Goal: Task Accomplishment & Management: Use online tool/utility

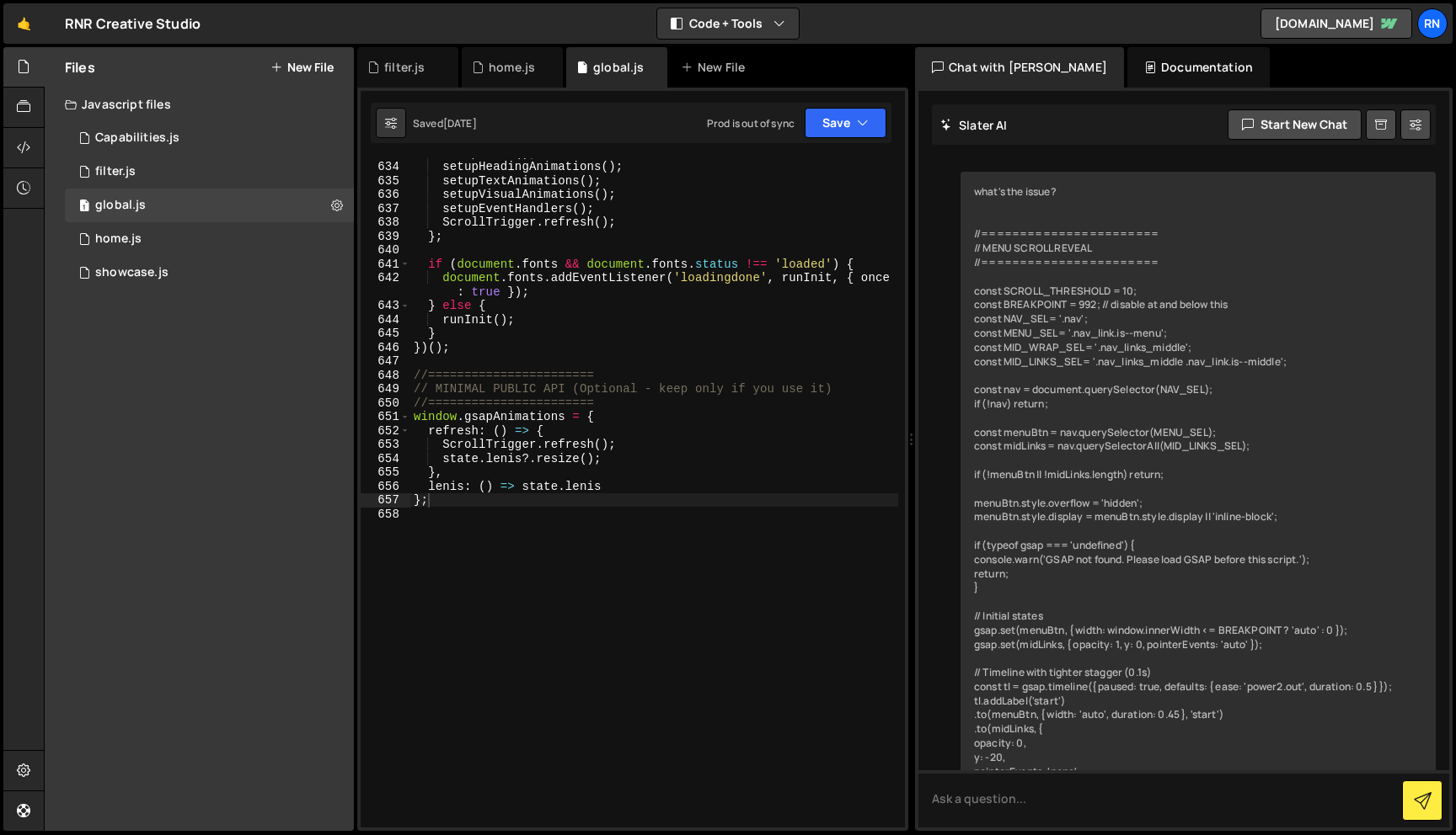
scroll to position [9087, 0]
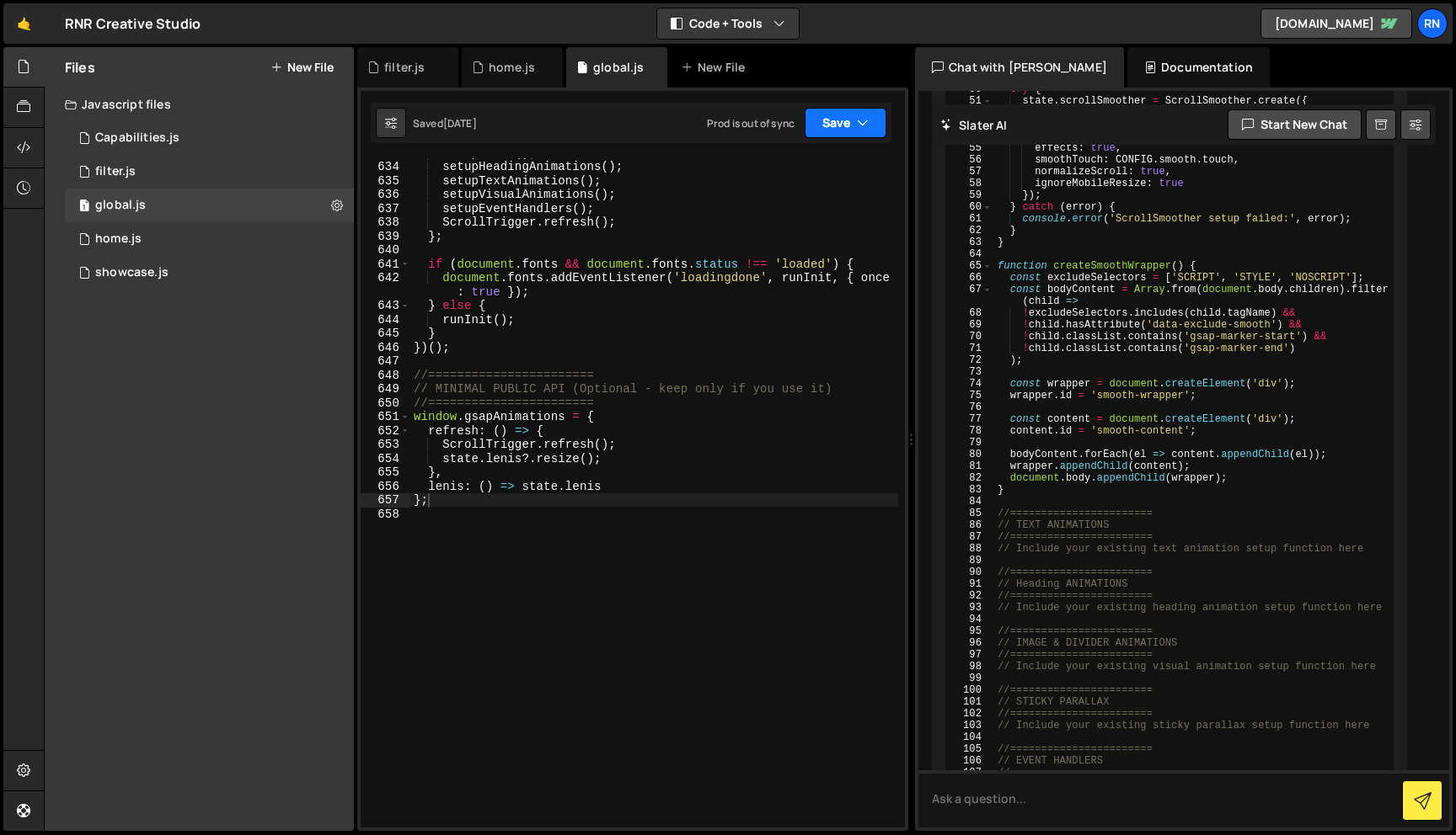
click at [815, 130] on button "Save" at bounding box center [845, 122] width 81 height 30
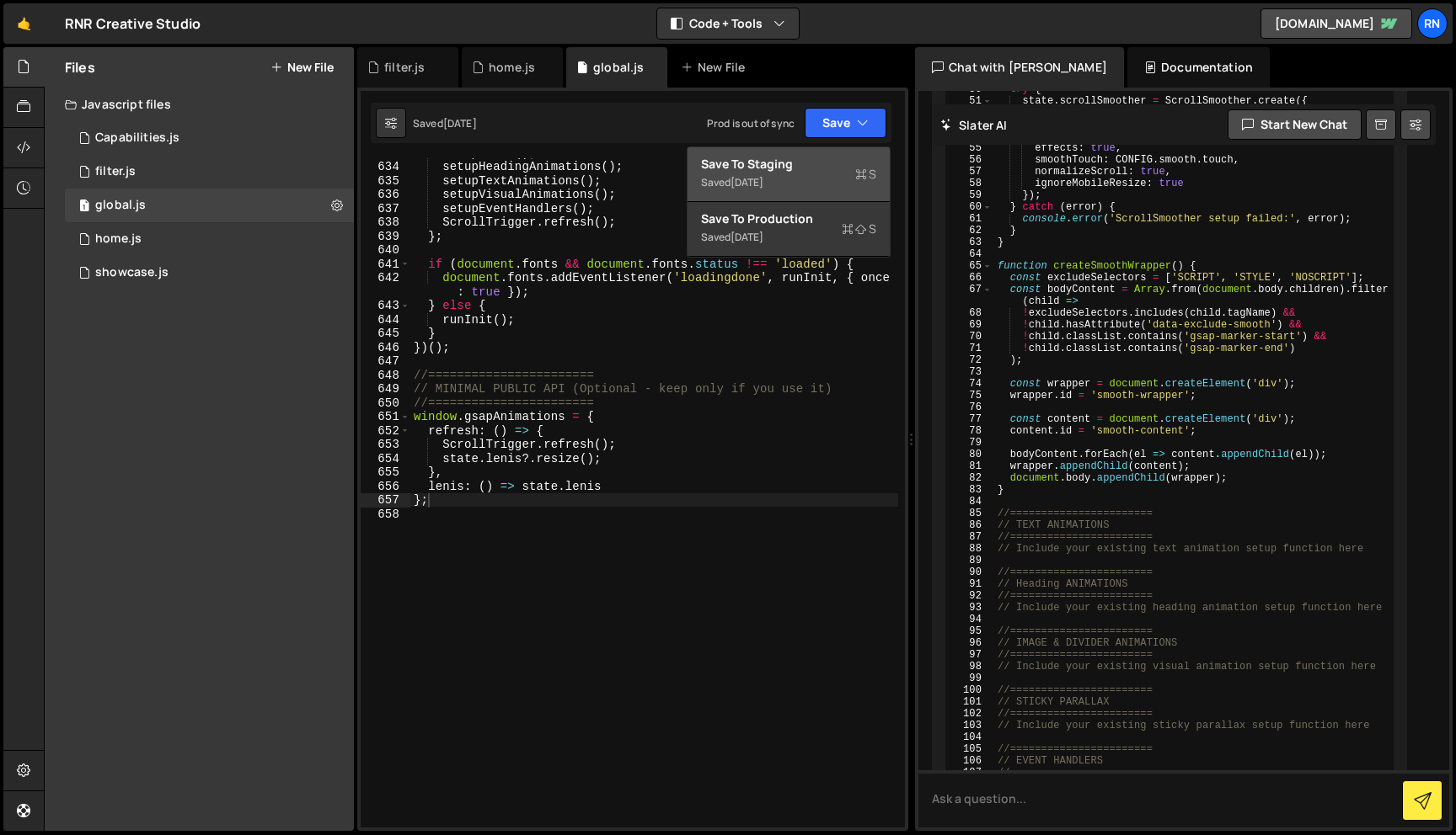
click at [759, 190] on div "Saved [DATE]" at bounding box center [788, 182] width 175 height 21
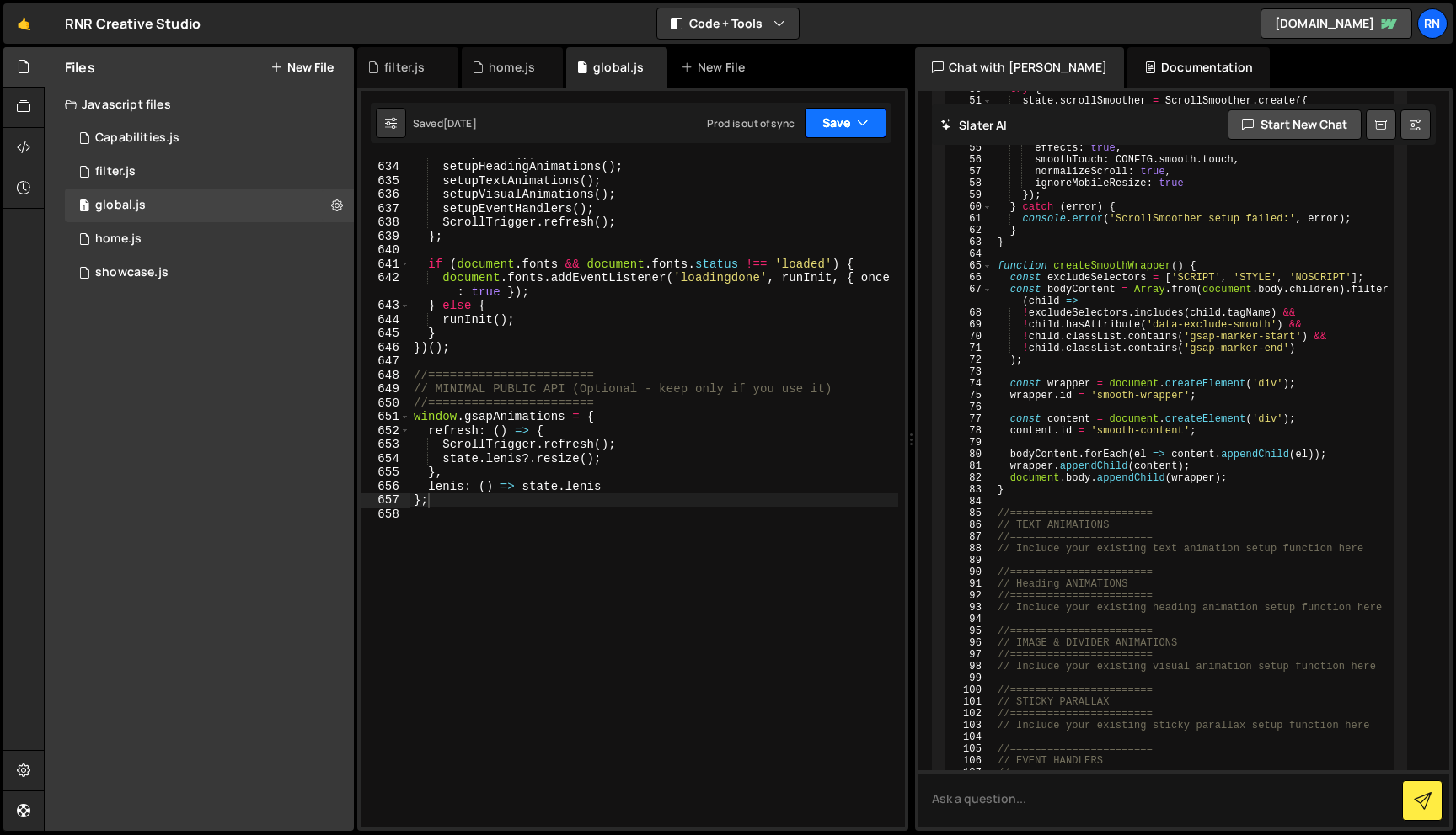
click at [831, 122] on button "Save" at bounding box center [845, 122] width 81 height 30
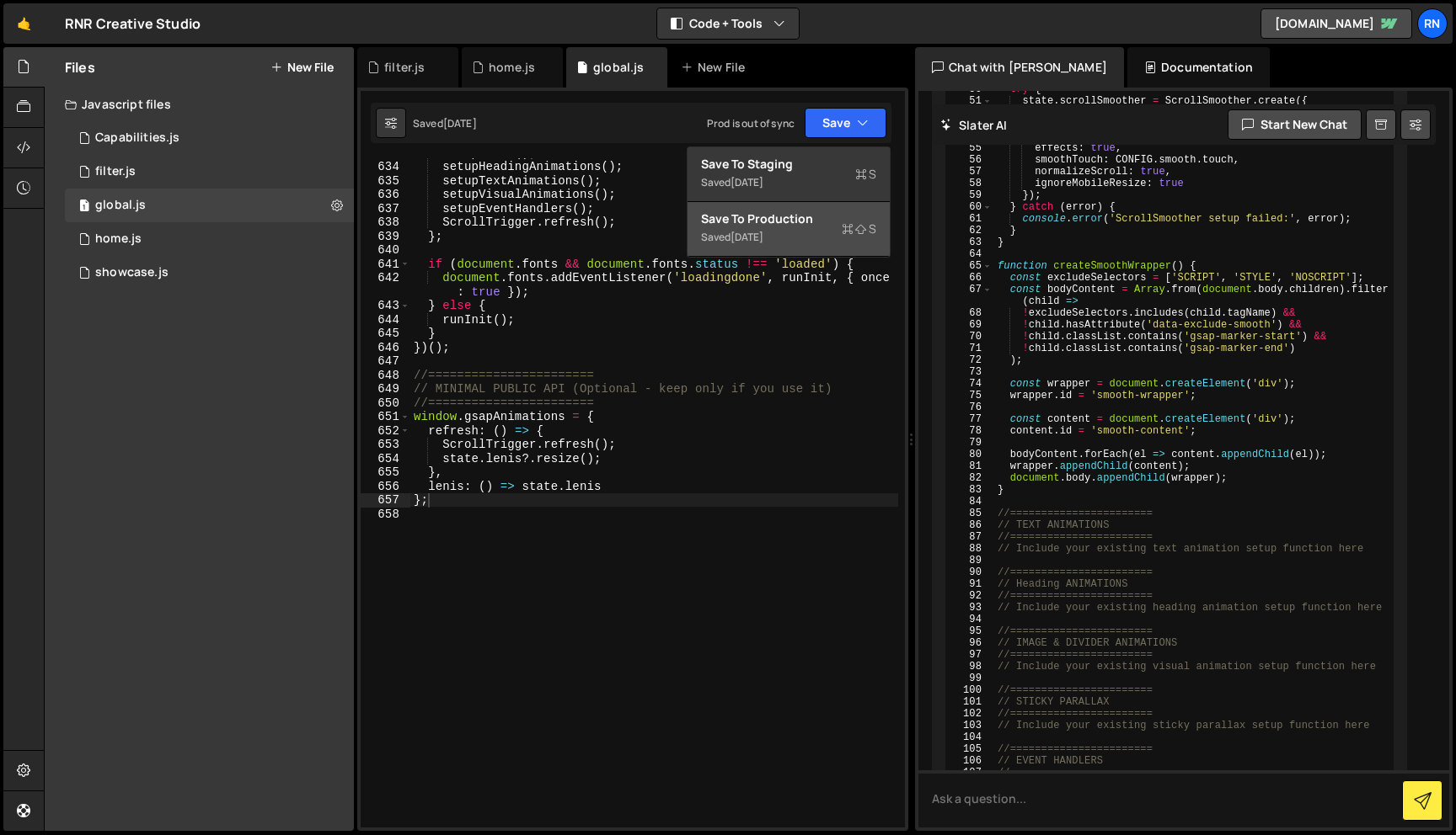
click at [810, 222] on div "Save to Production S" at bounding box center [788, 218] width 175 height 17
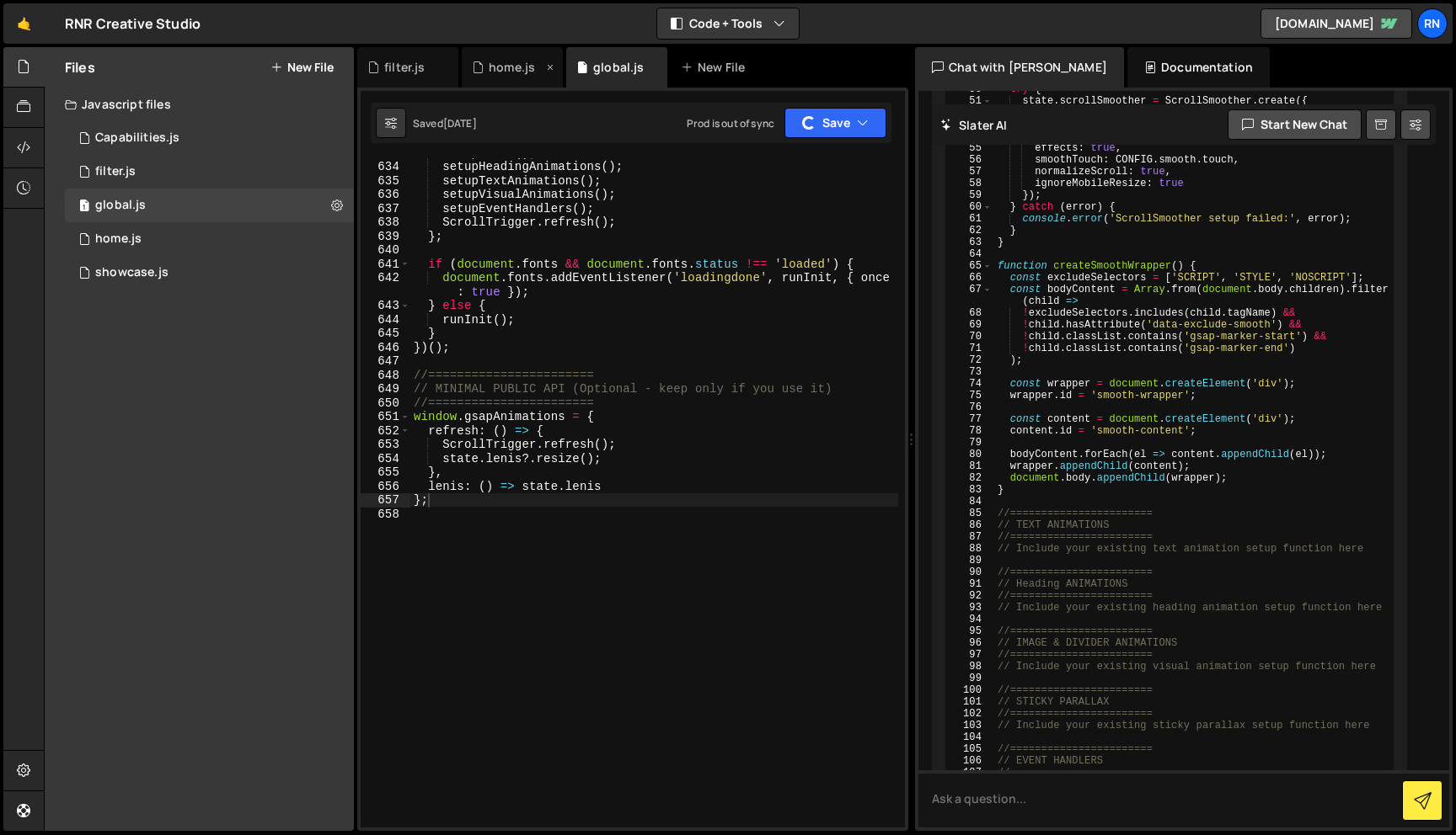
click at [491, 59] on div "home.js" at bounding box center [511, 67] width 46 height 17
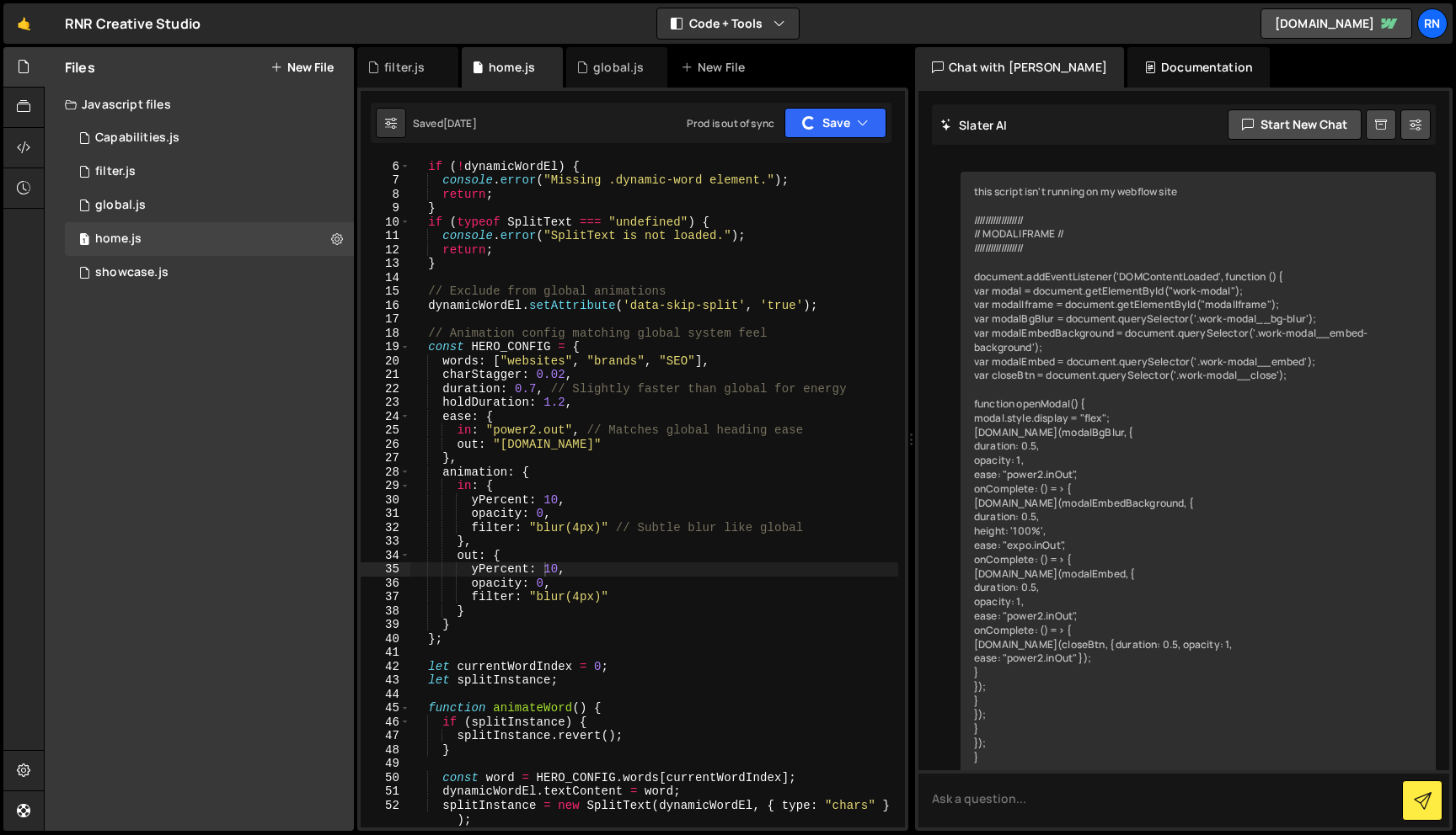
drag, startPoint x: 819, startPoint y: 129, endPoint x: 818, endPoint y: 117, distance: 12.0
click at [819, 129] on button "Save" at bounding box center [835, 122] width 102 height 30
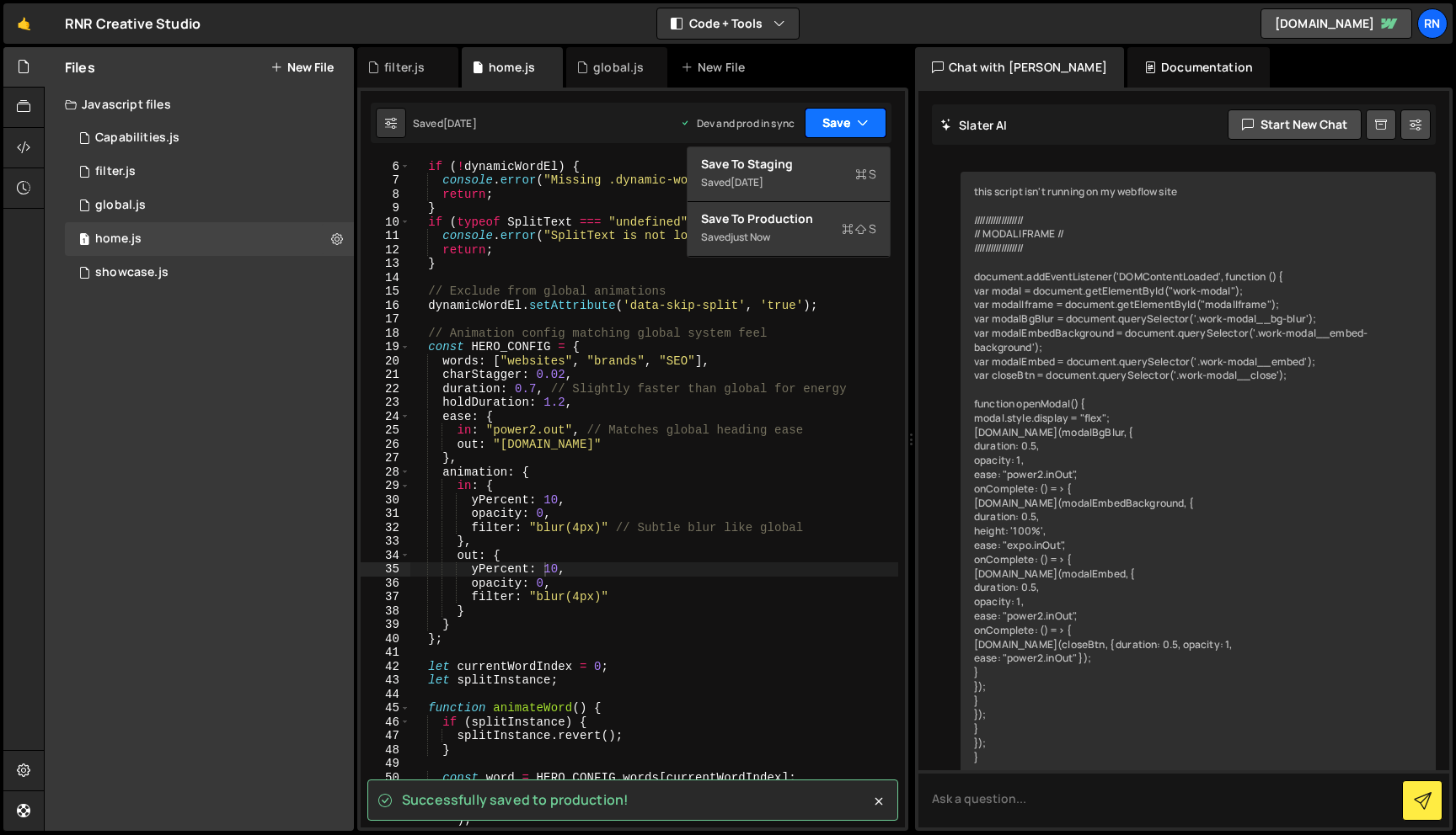
scroll to position [47758, 0]
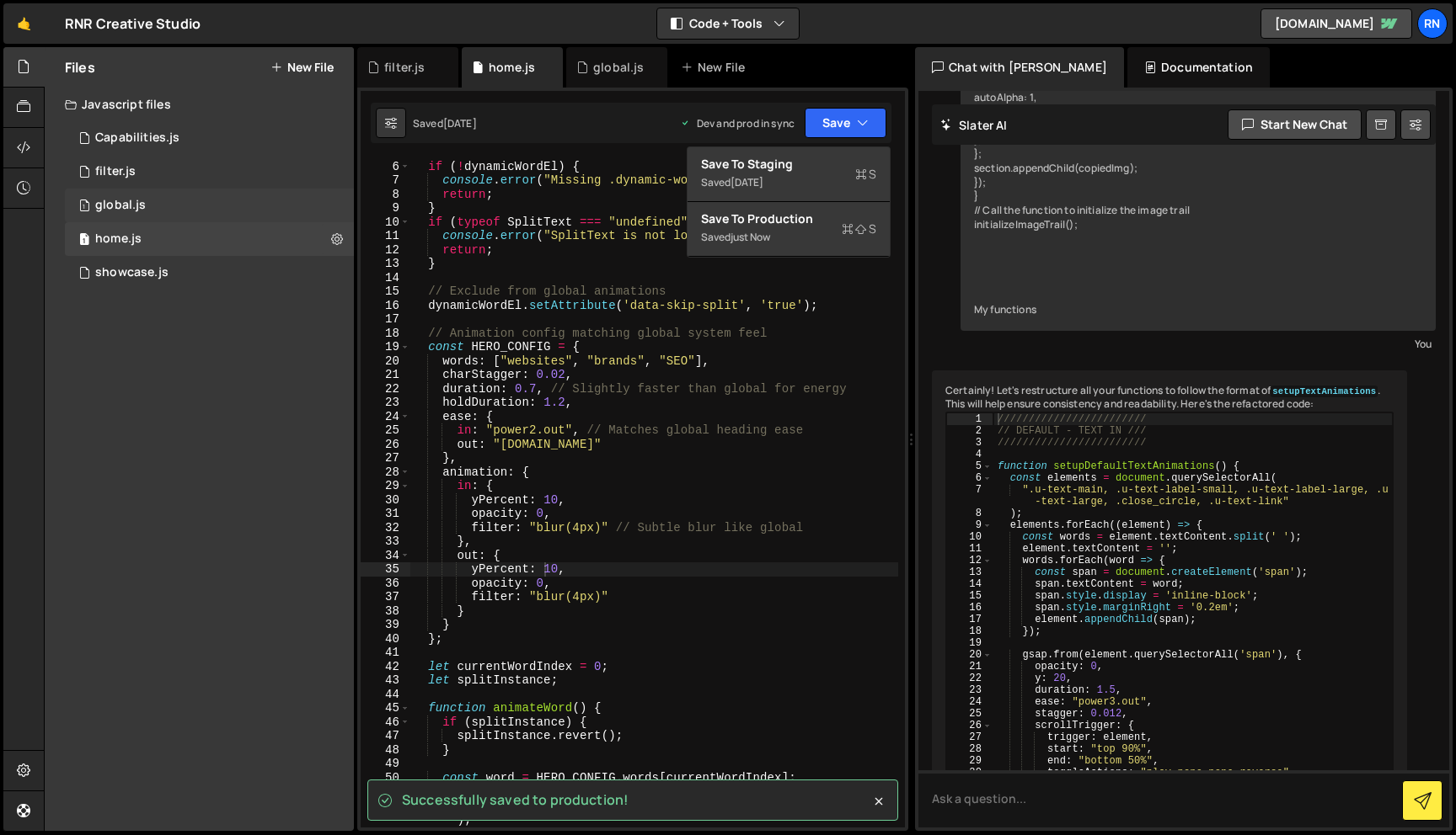
click at [183, 209] on div "1 global.js 0" at bounding box center [209, 206] width 289 height 33
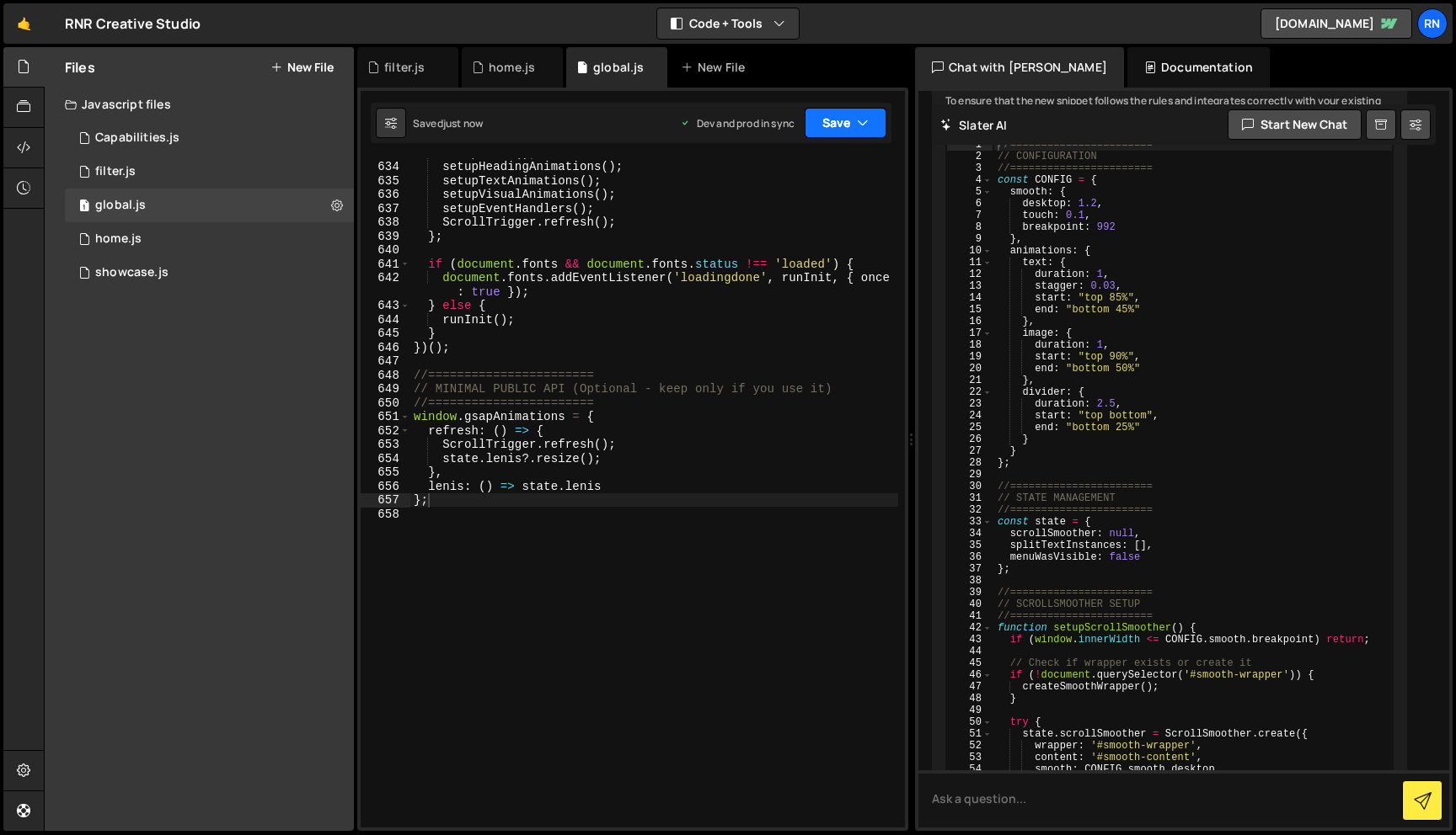
scroll to position [9087, 0]
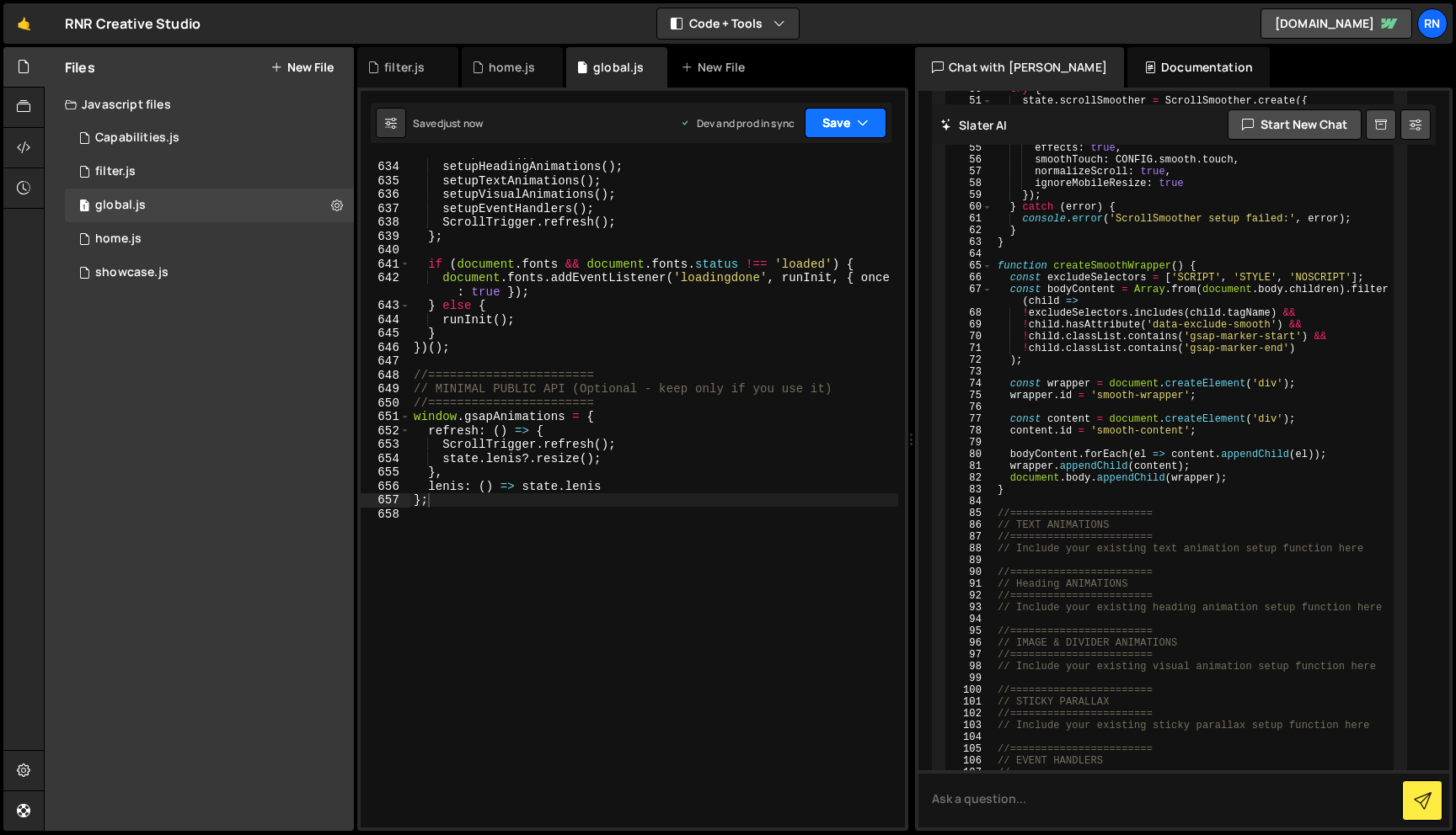
click at [837, 124] on button "Save" at bounding box center [845, 122] width 81 height 30
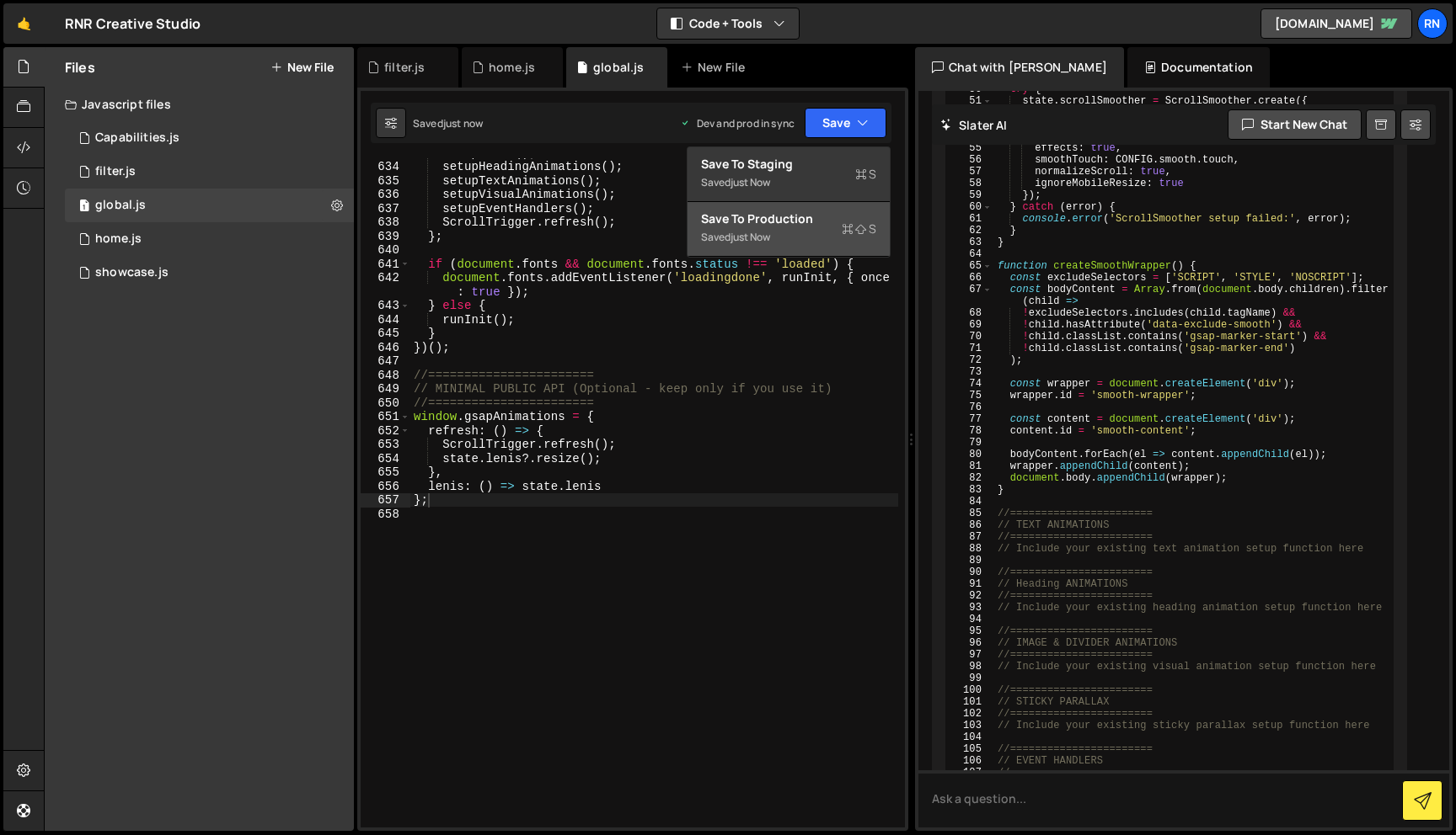
click at [770, 232] on div "just now" at bounding box center [750, 237] width 39 height 15
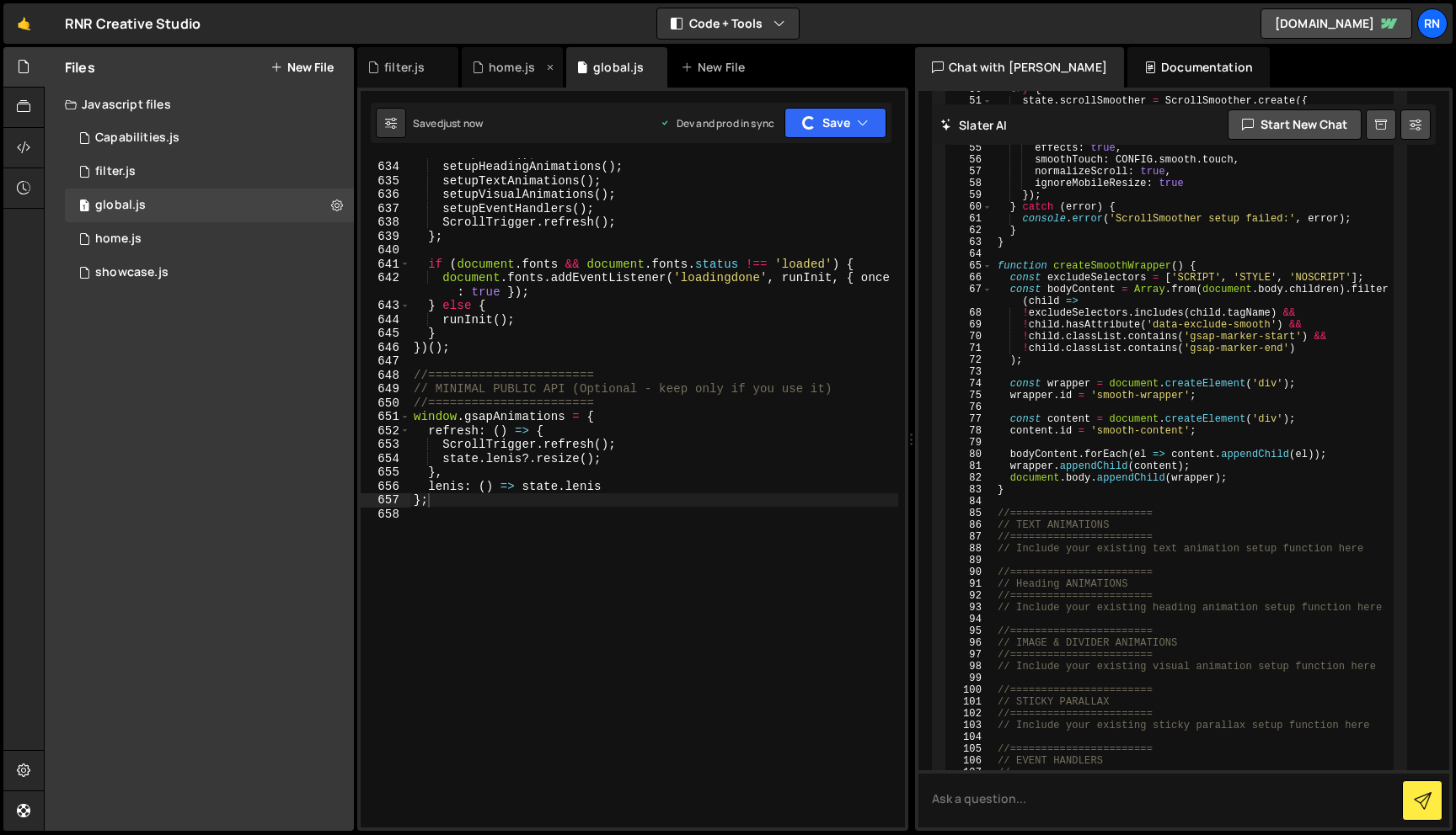
click at [509, 69] on div "home.js" at bounding box center [511, 67] width 46 height 17
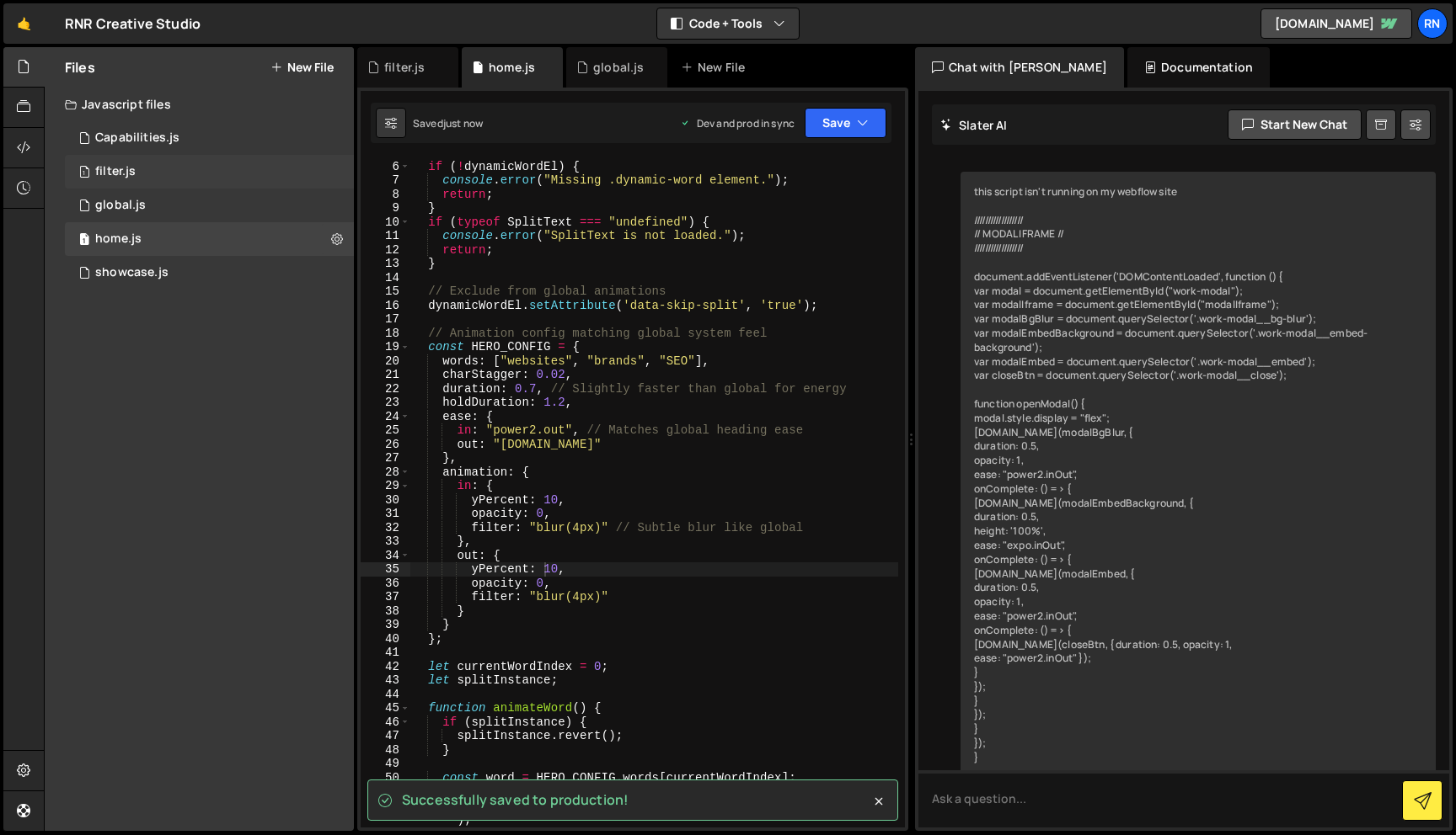
scroll to position [47758, 0]
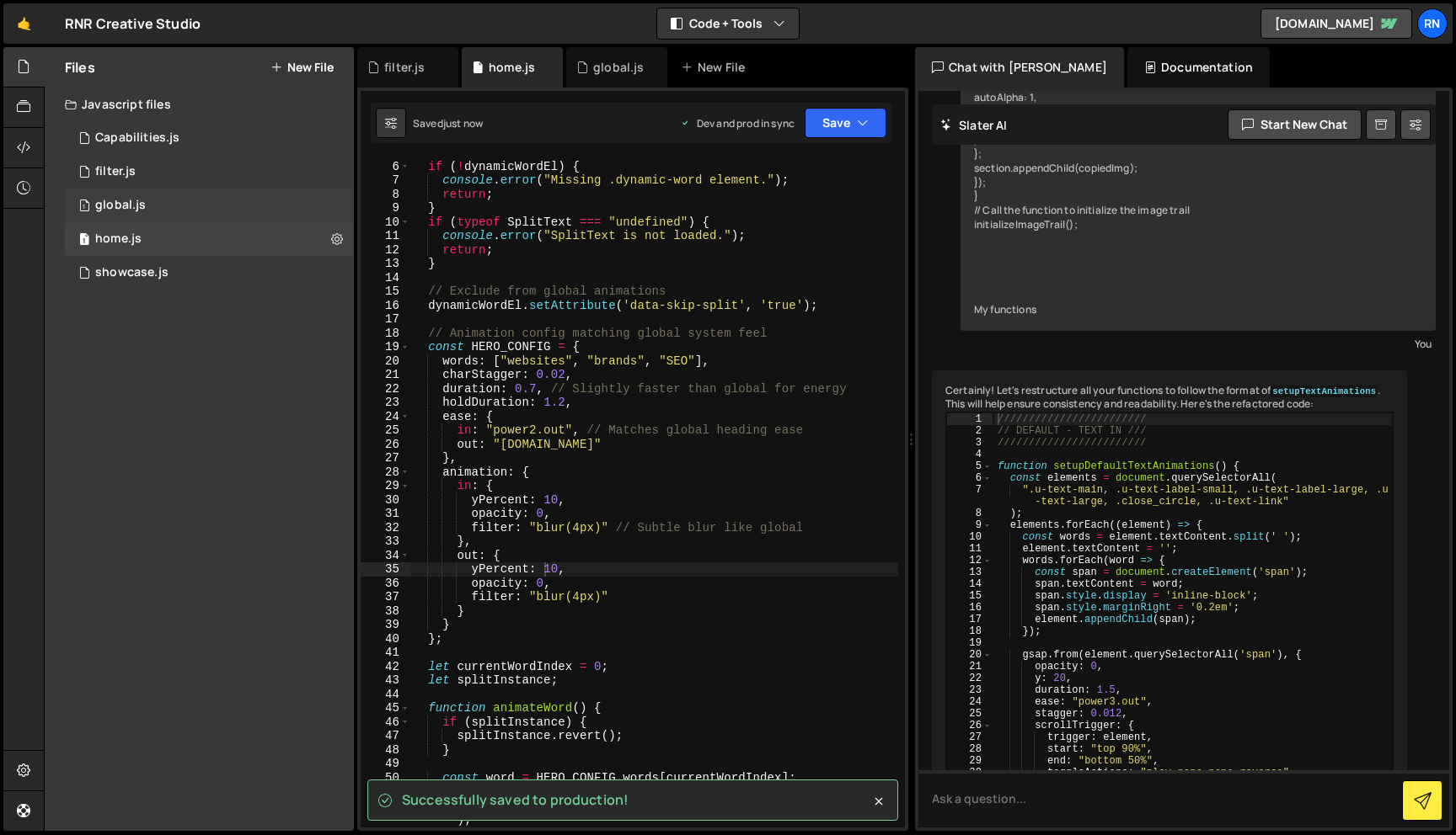
click at [126, 189] on div "1 global.js 0" at bounding box center [209, 206] width 289 height 33
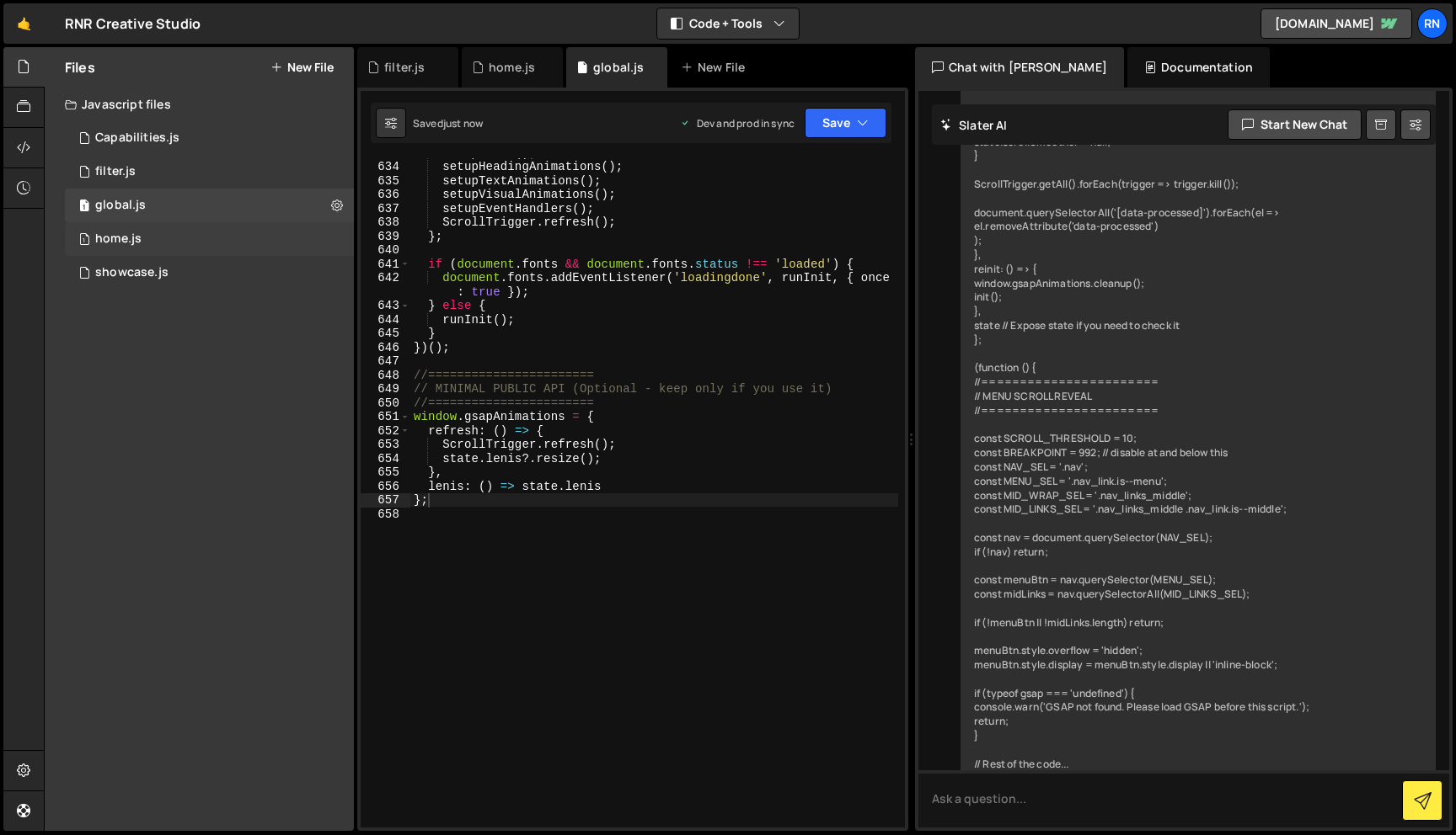
scroll to position [9087, 0]
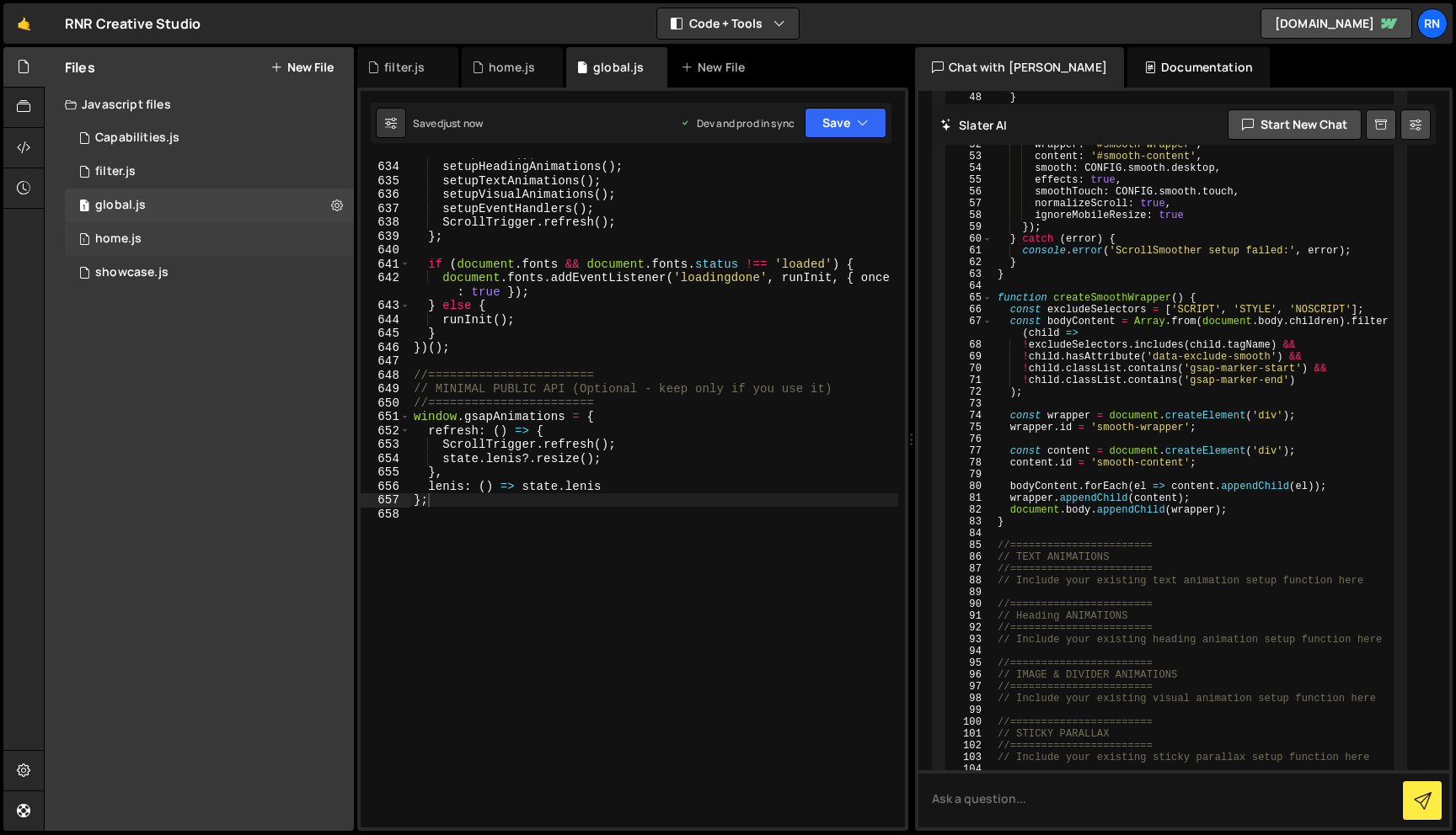
click at [129, 238] on div "home.js" at bounding box center [117, 239] width 46 height 15
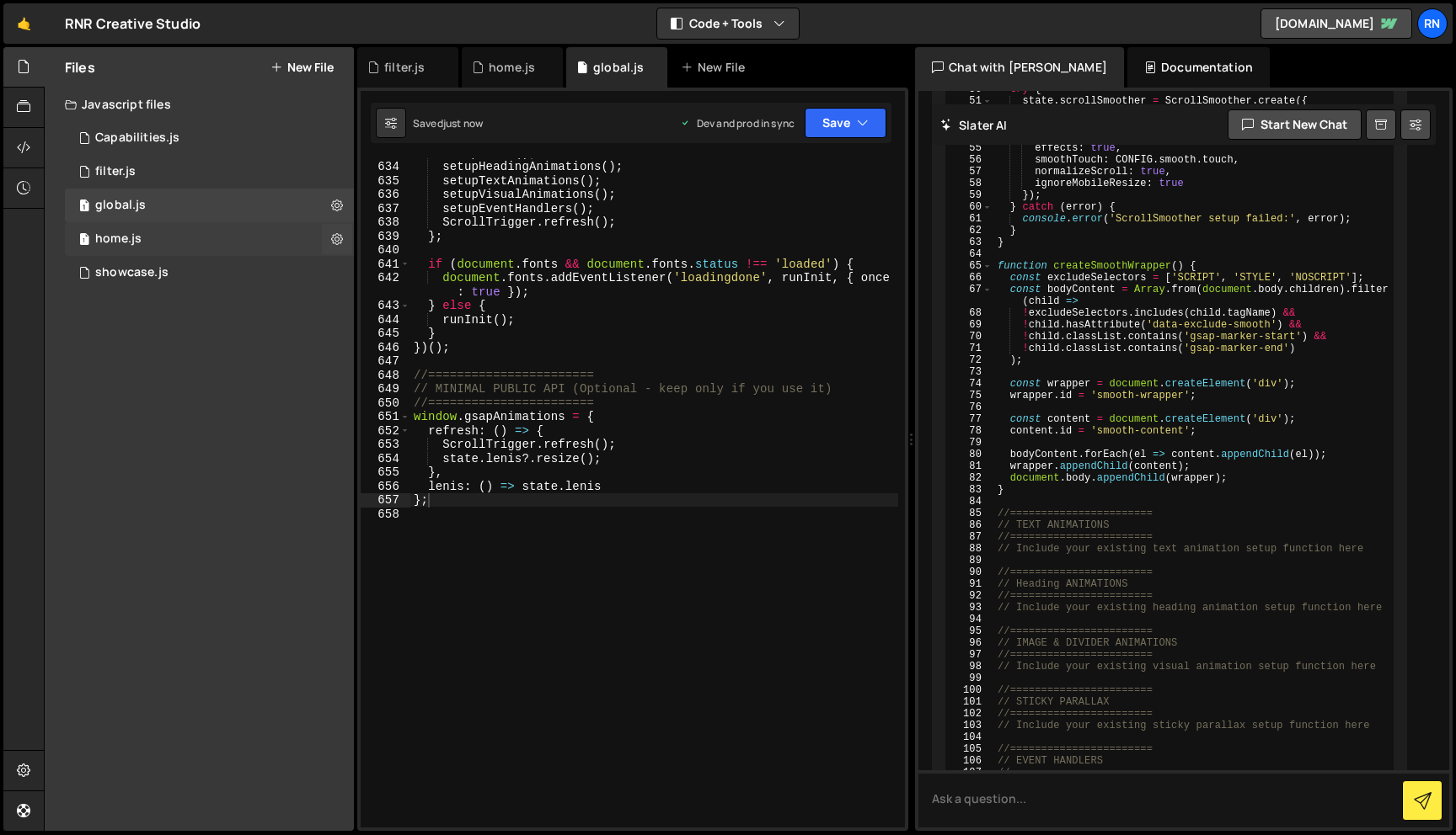
scroll to position [0, 0]
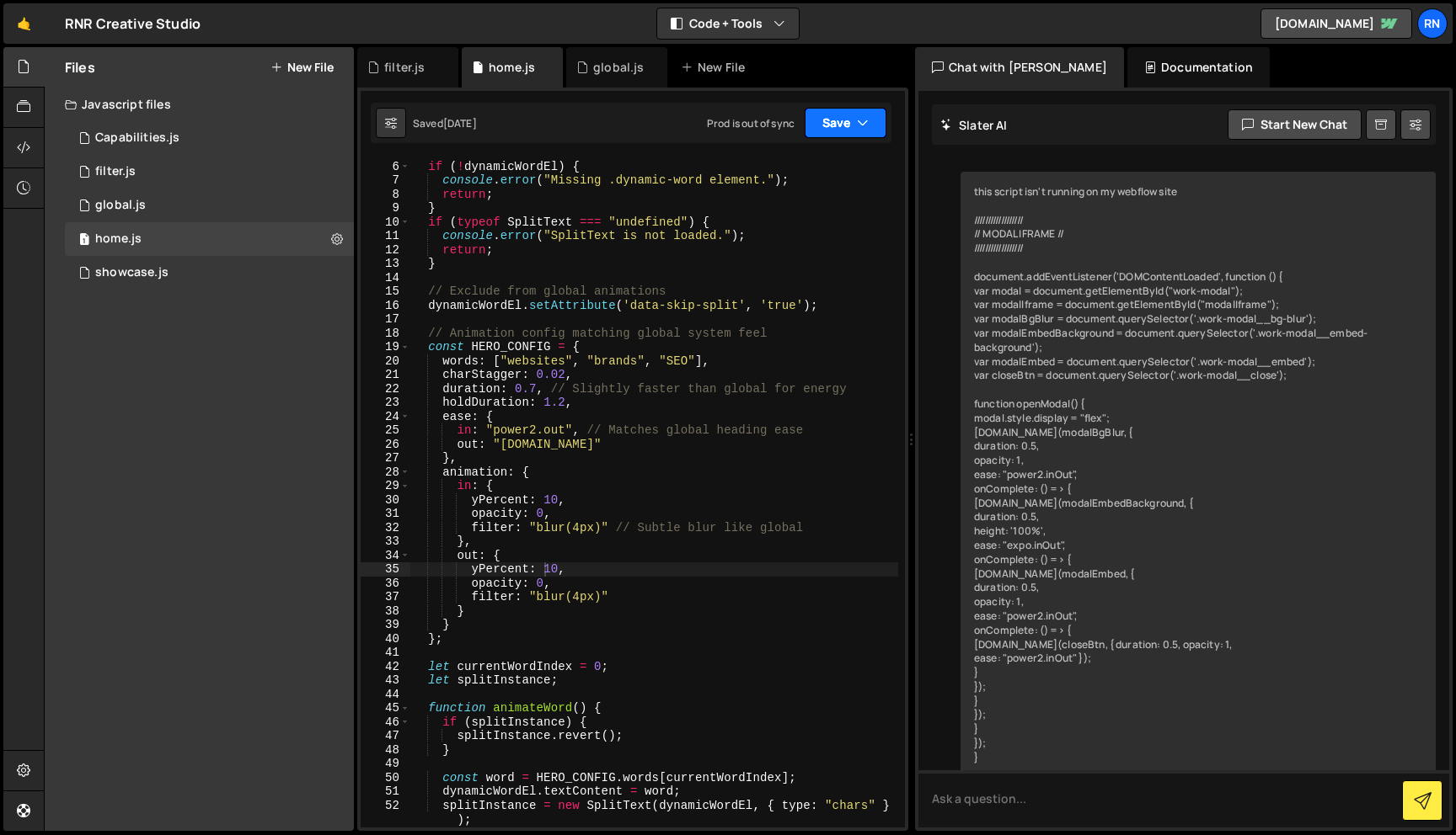
click at [838, 106] on div "Saved [DATE] Prod is out of sync Upgrade to Edit Save Save to Staging S Saved […" at bounding box center [632, 122] width 521 height 40
click at [833, 117] on button "Save" at bounding box center [845, 122] width 81 height 30
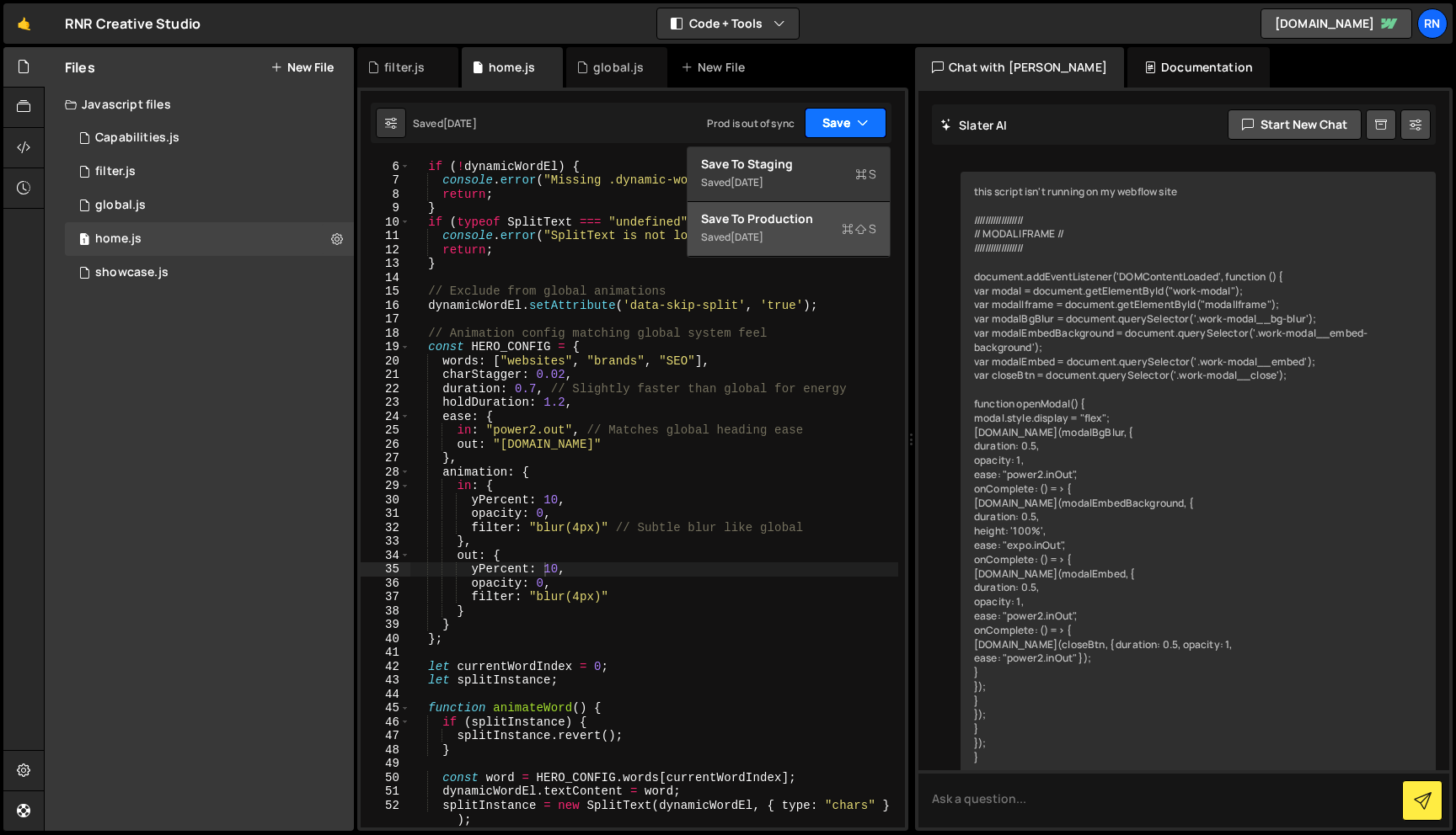
click at [833, 123] on button "Save" at bounding box center [845, 122] width 81 height 30
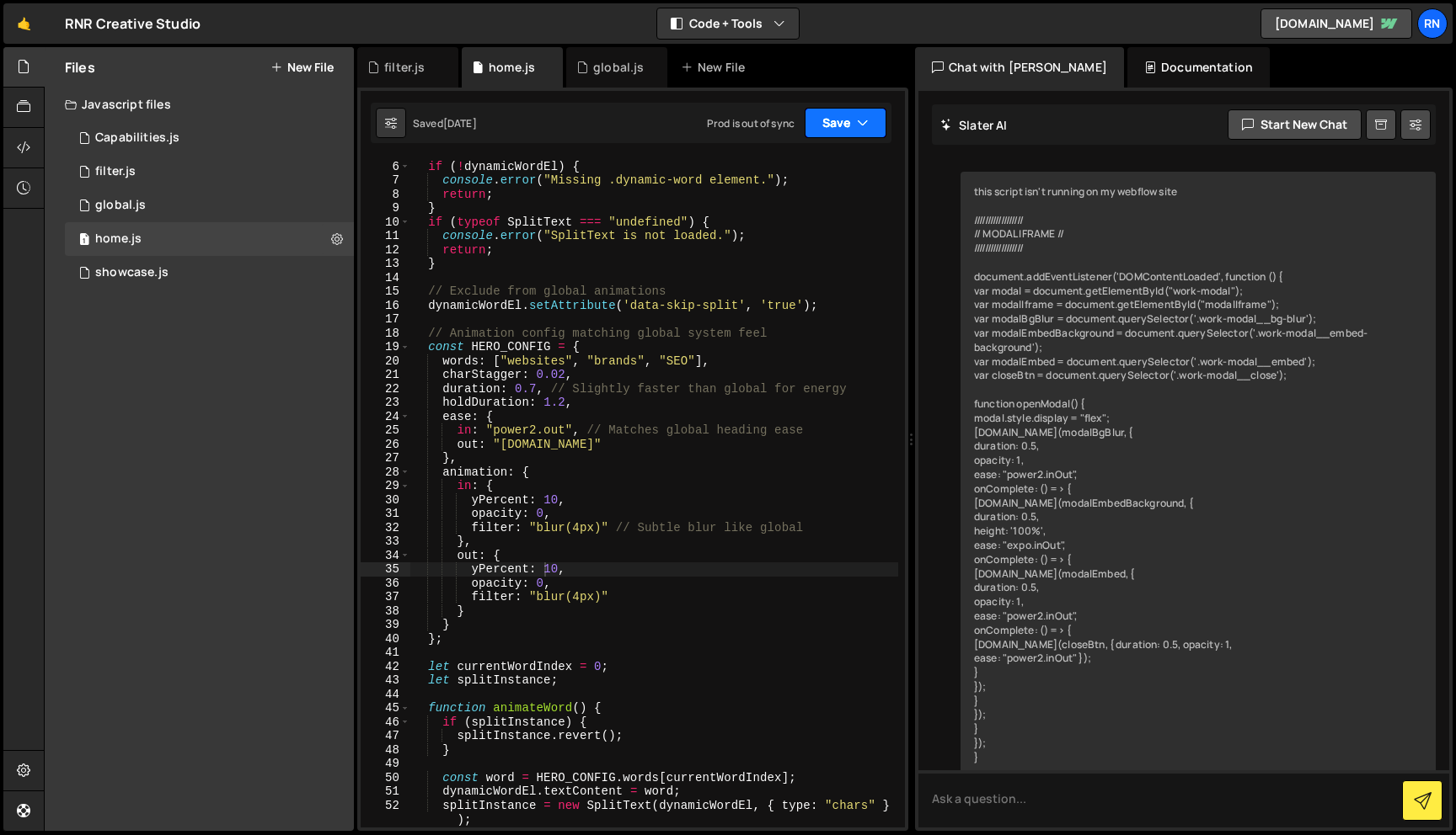
scroll to position [47758, 0]
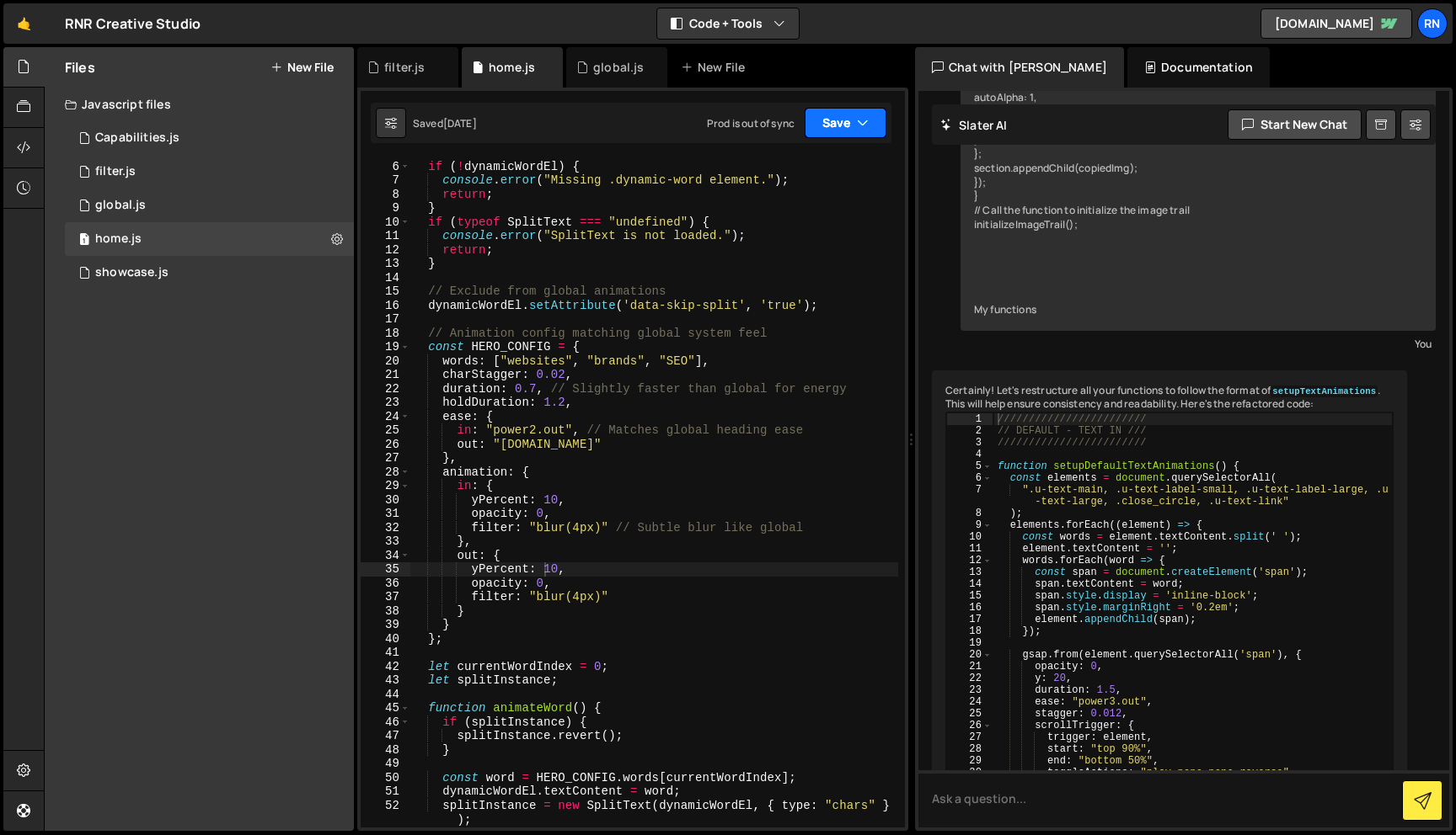
click at [833, 123] on button "Save" at bounding box center [845, 122] width 81 height 30
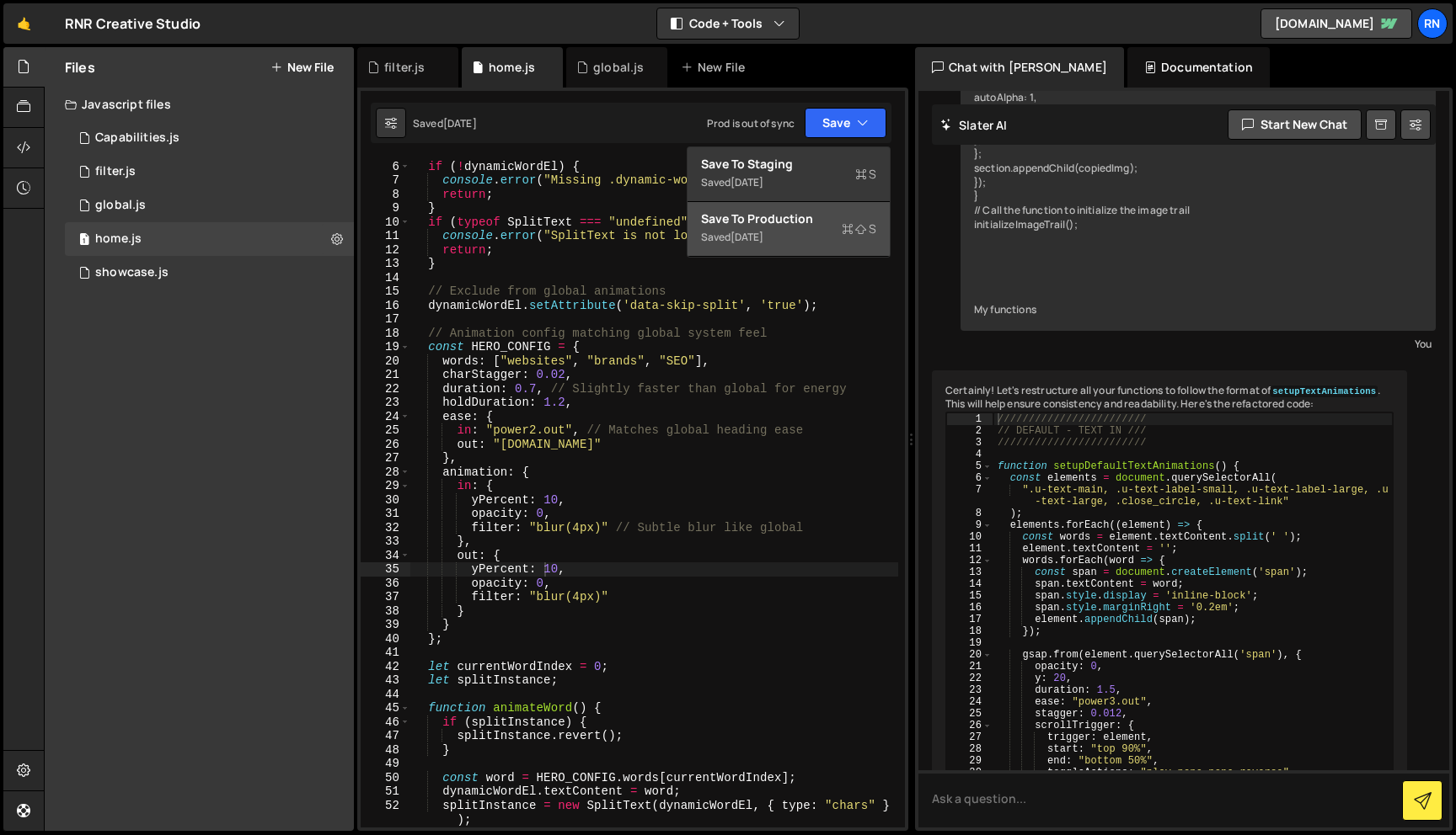
click at [785, 232] on div "Saved [DATE]" at bounding box center [788, 237] width 175 height 21
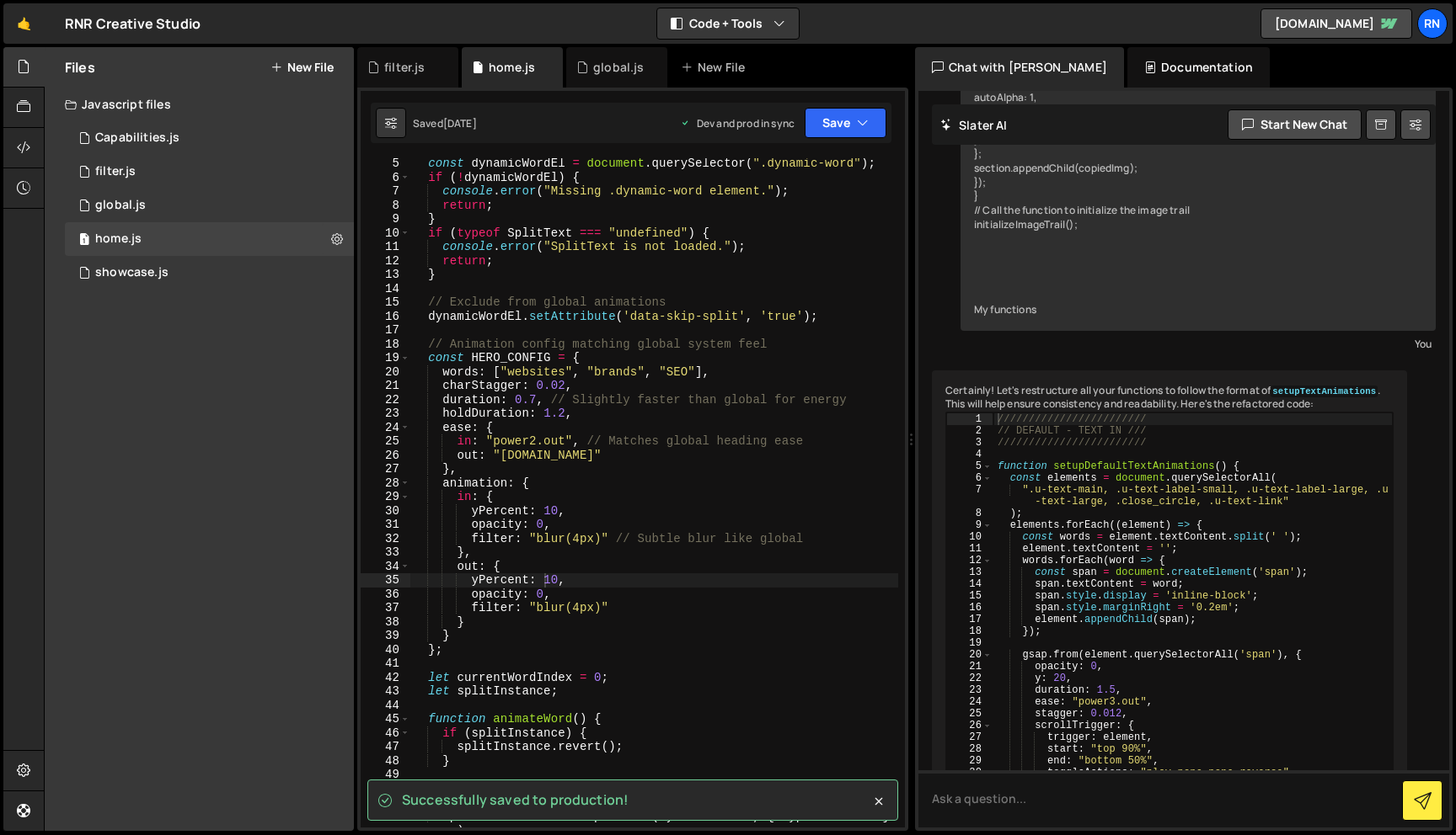
scroll to position [0, 0]
